Goal: Check status: Check status

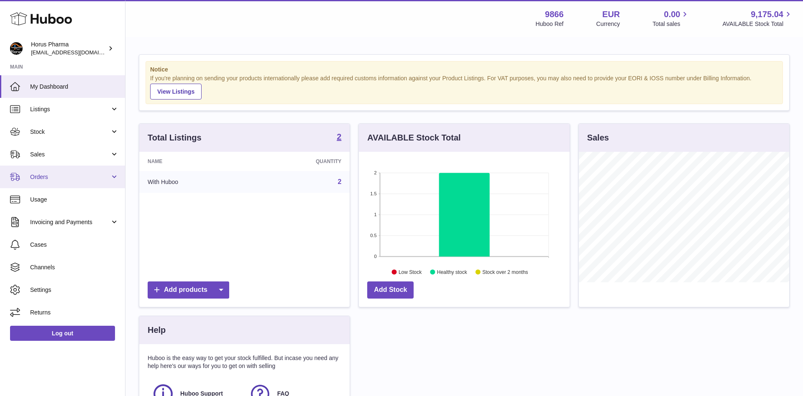
scroll to position [130, 210]
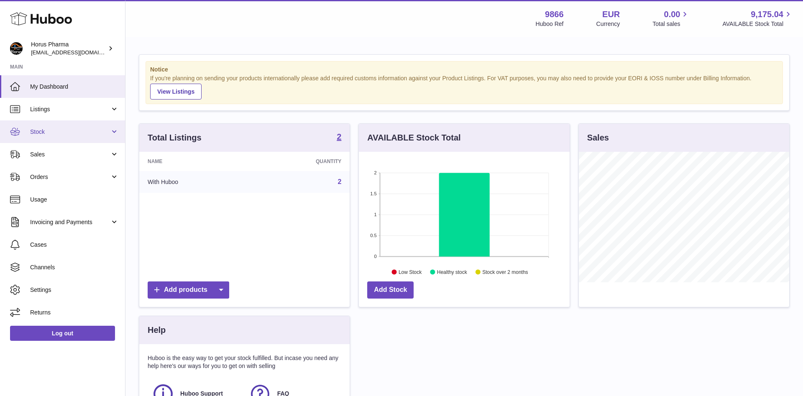
click at [113, 130] on link "Stock" at bounding box center [62, 131] width 125 height 23
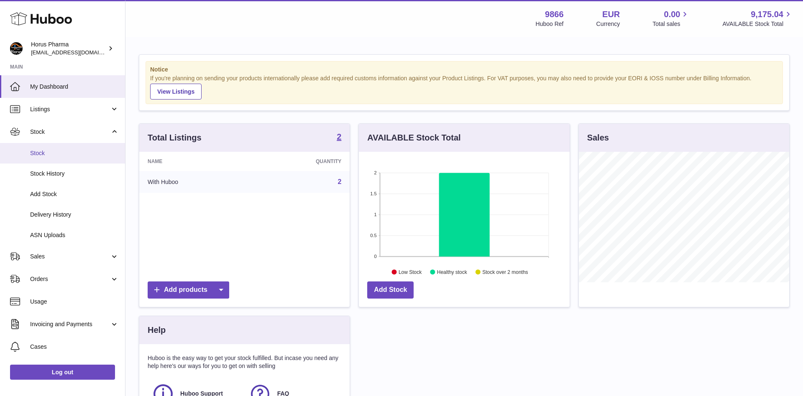
click at [33, 152] on span "Stock" at bounding box center [74, 153] width 89 height 8
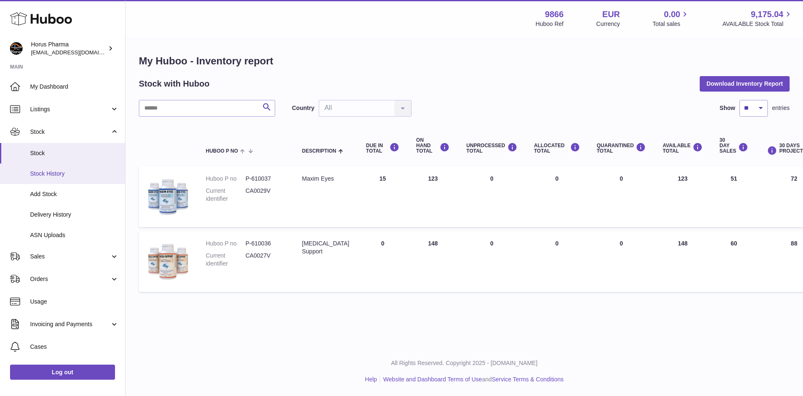
click at [53, 174] on span "Stock History" at bounding box center [74, 174] width 89 height 8
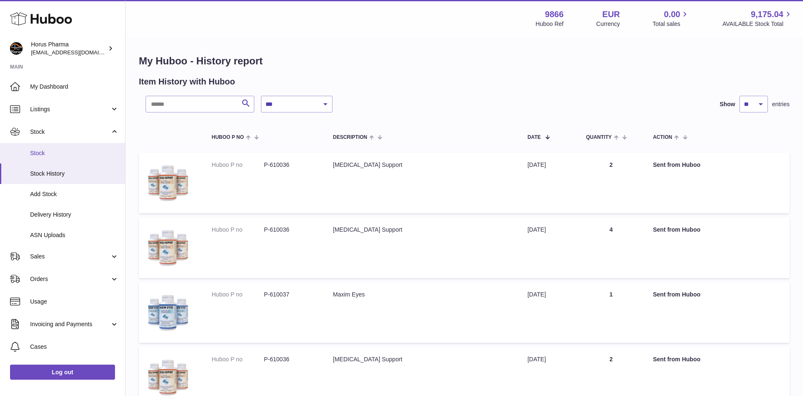
click at [40, 152] on span "Stock" at bounding box center [74, 153] width 89 height 8
